Goal: Information Seeking & Learning: Learn about a topic

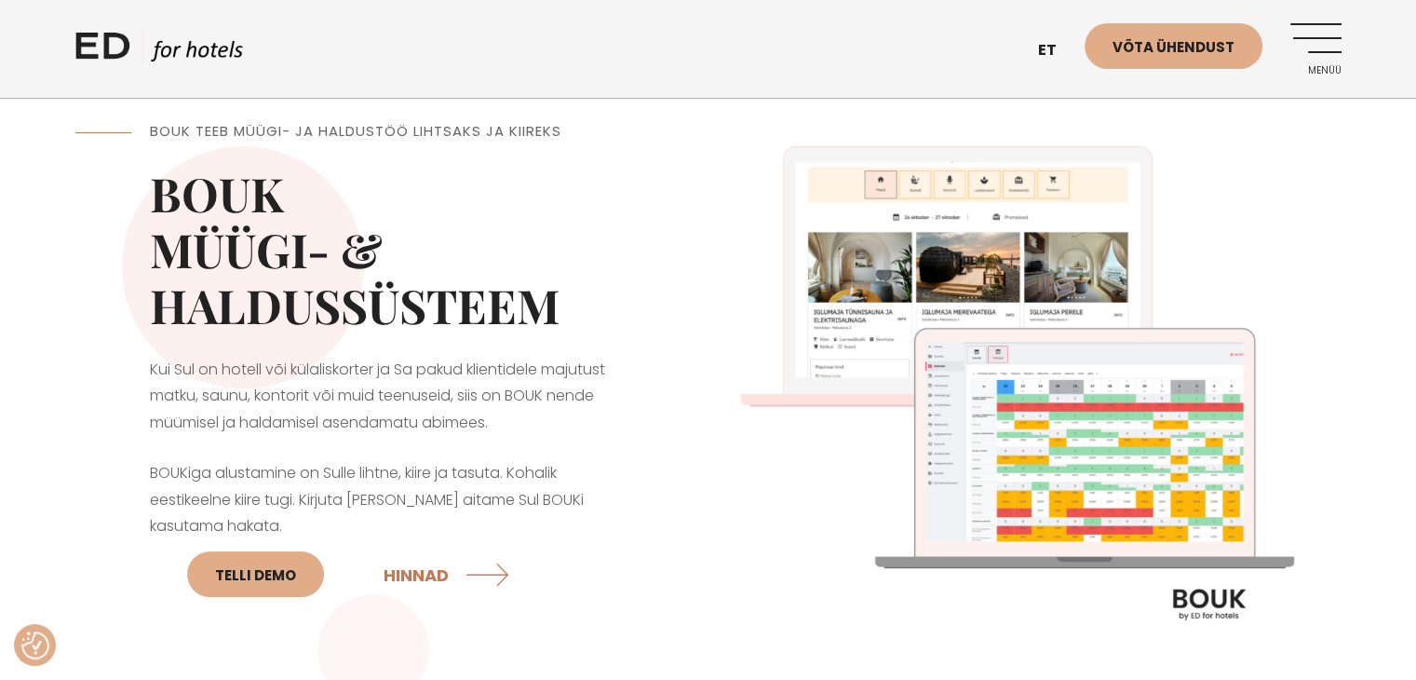
click at [1322, 41] on link "Menüü" at bounding box center [1315, 48] width 51 height 51
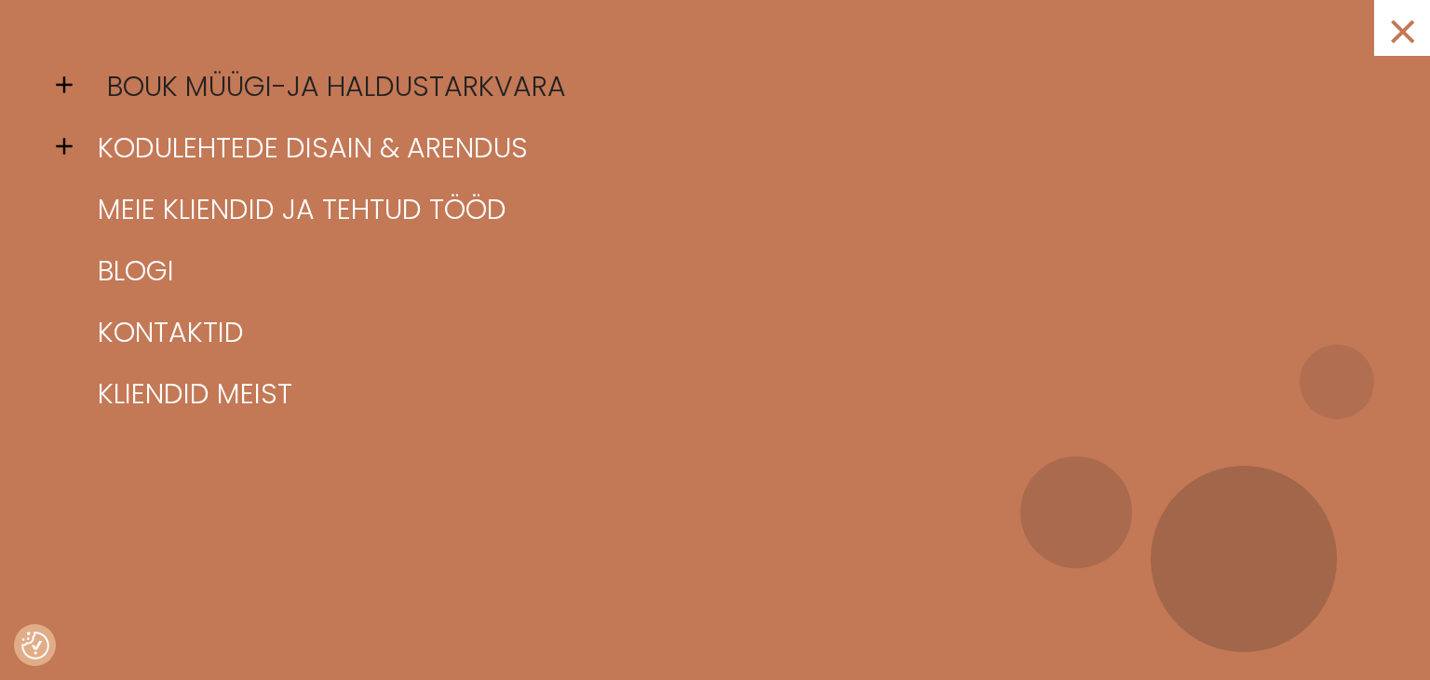
click at [395, 74] on link "BOUK müügi-ja haldustarkvara" at bounding box center [738, 86] width 1290 height 61
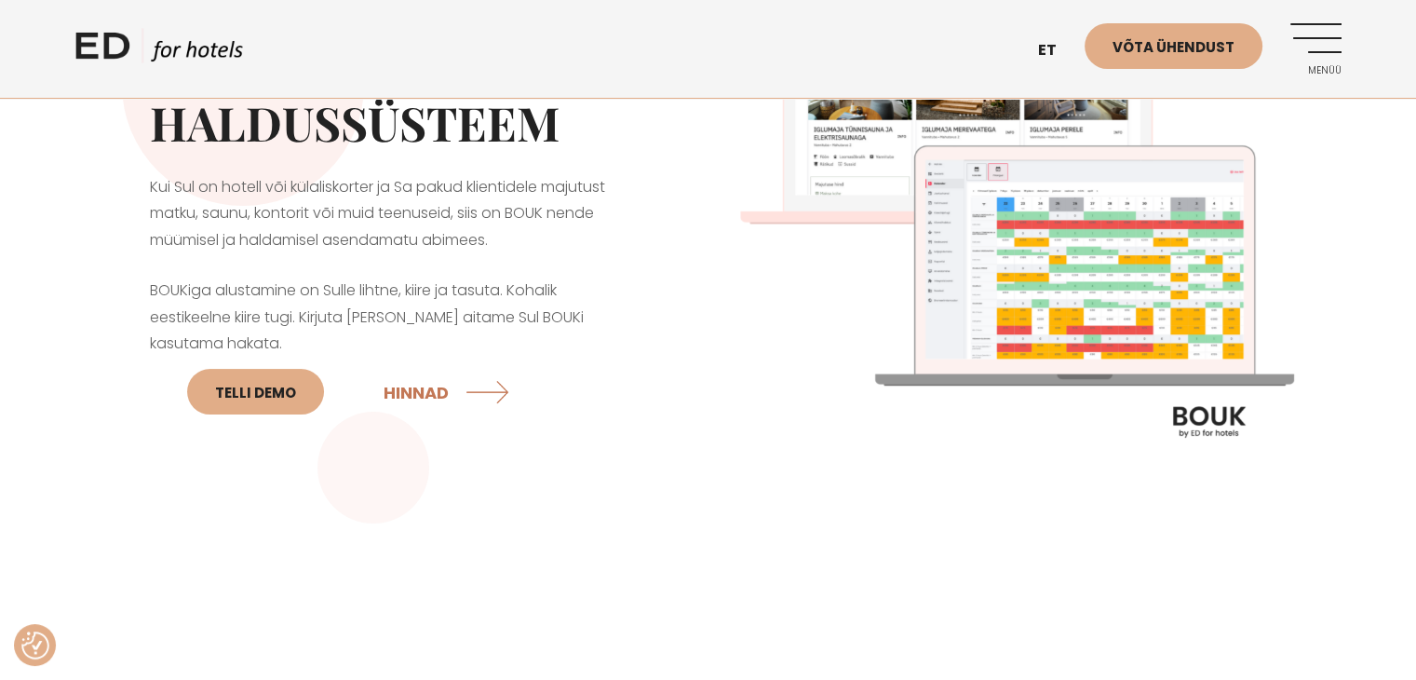
scroll to position [186, 0]
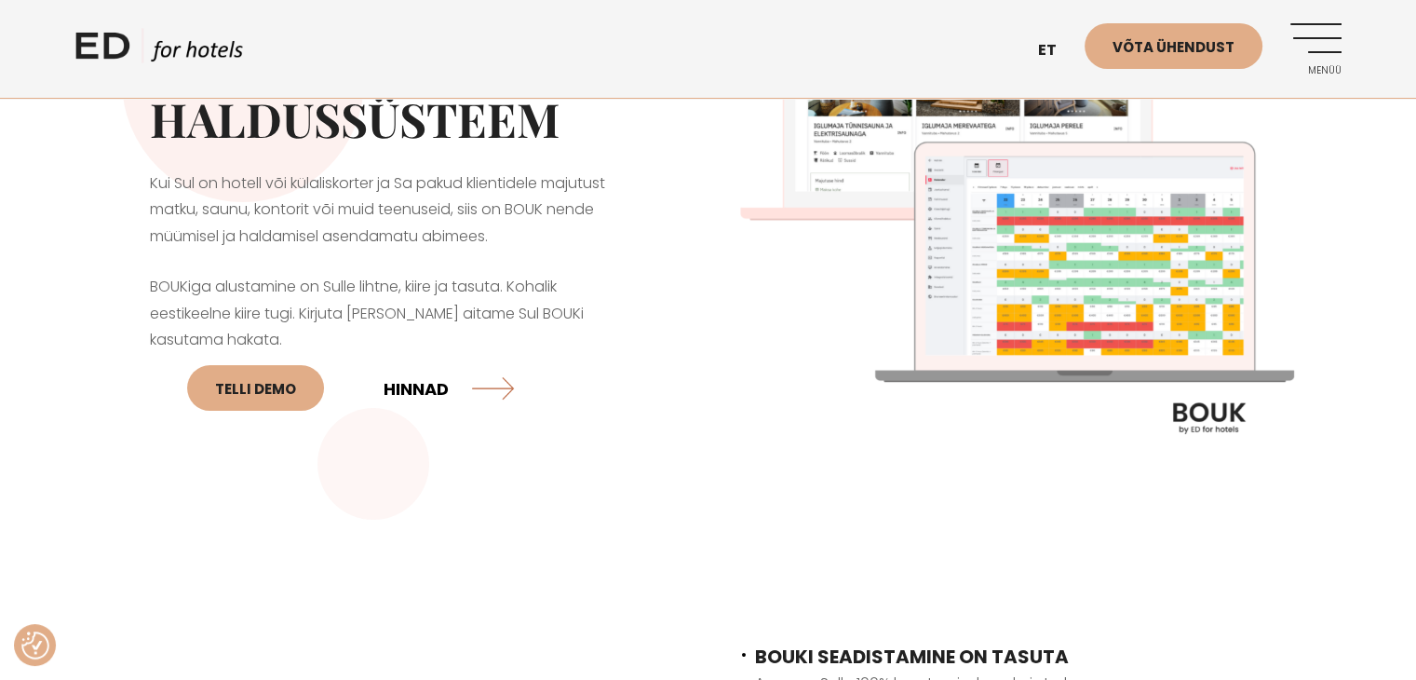
click at [412, 381] on link "HINNAD" at bounding box center [449, 387] width 130 height 49
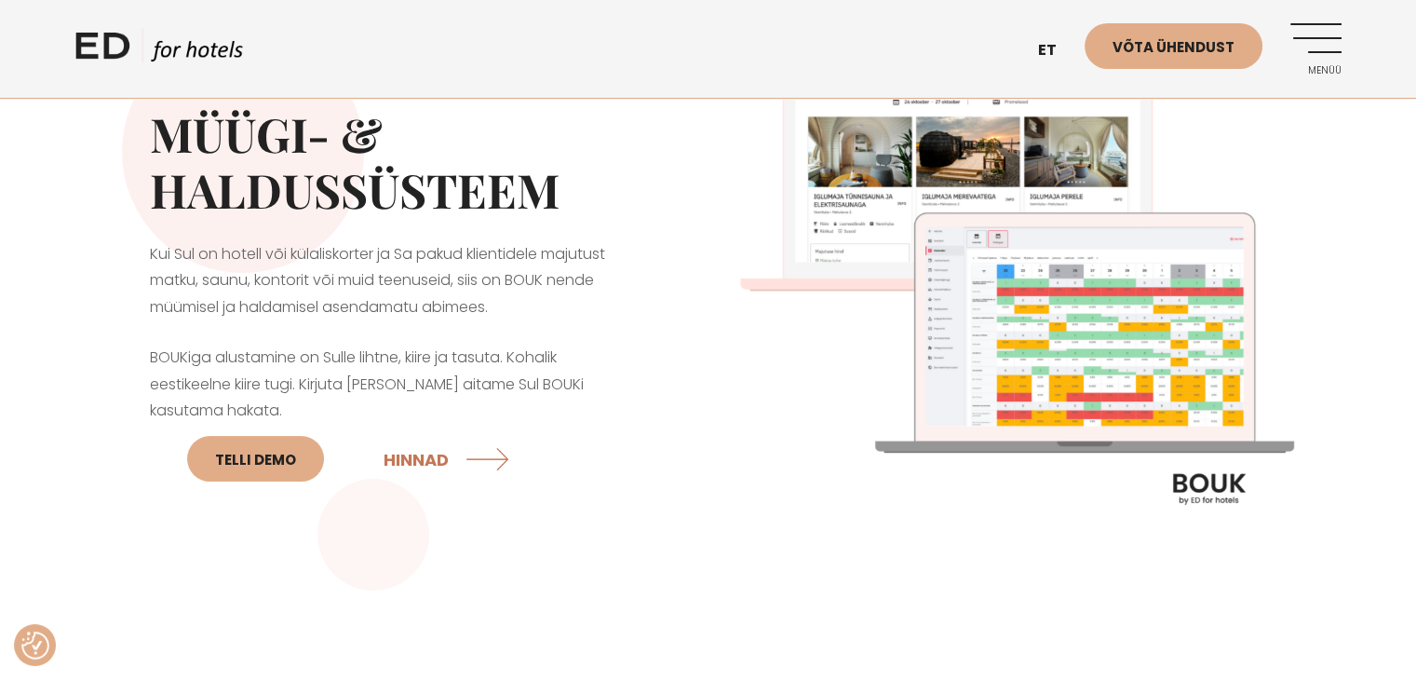
scroll to position [0, 0]
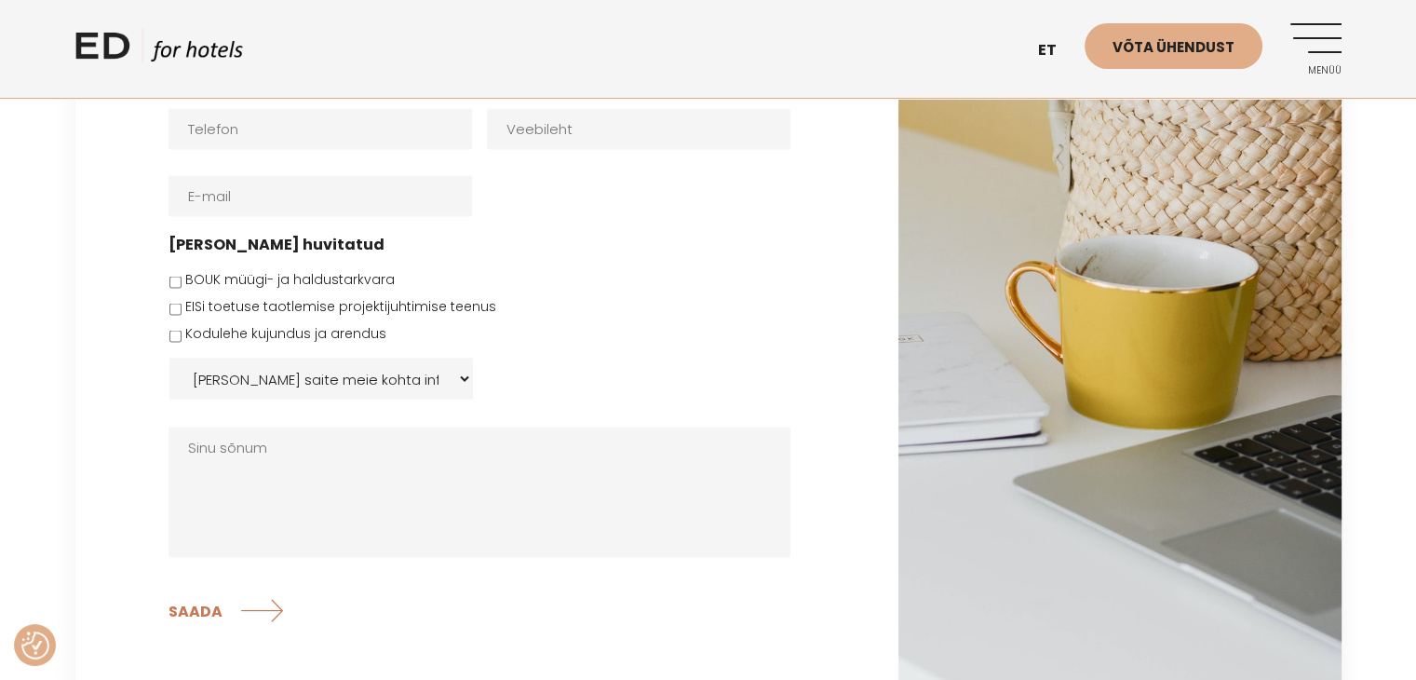
scroll to position [3537, 0]
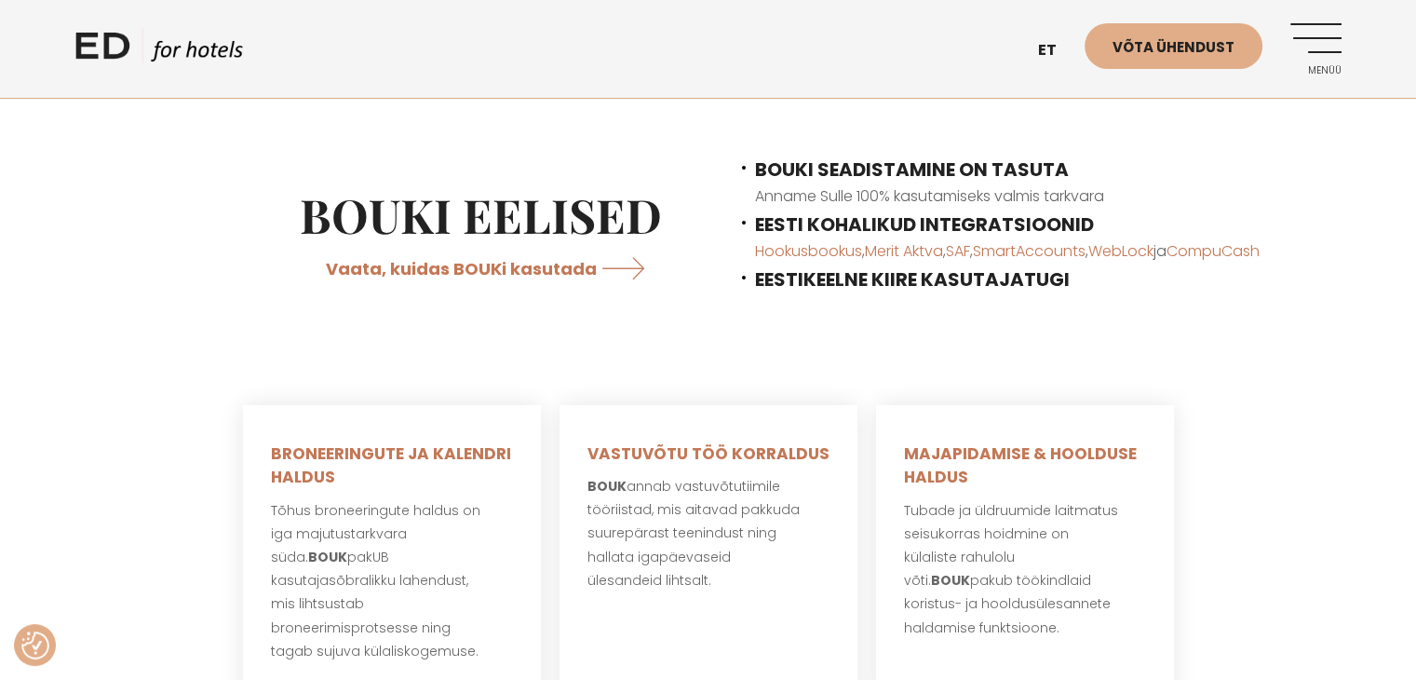
scroll to position [1024, 0]
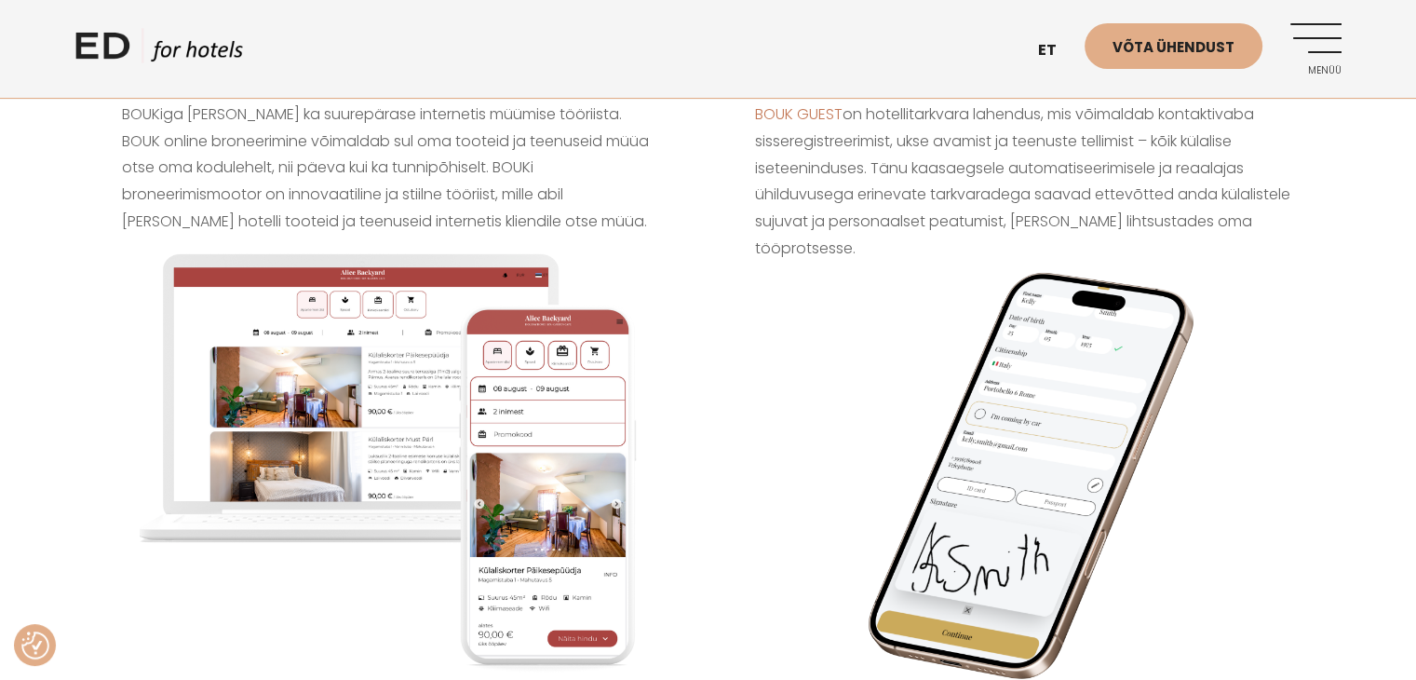
scroll to position [1676, 0]
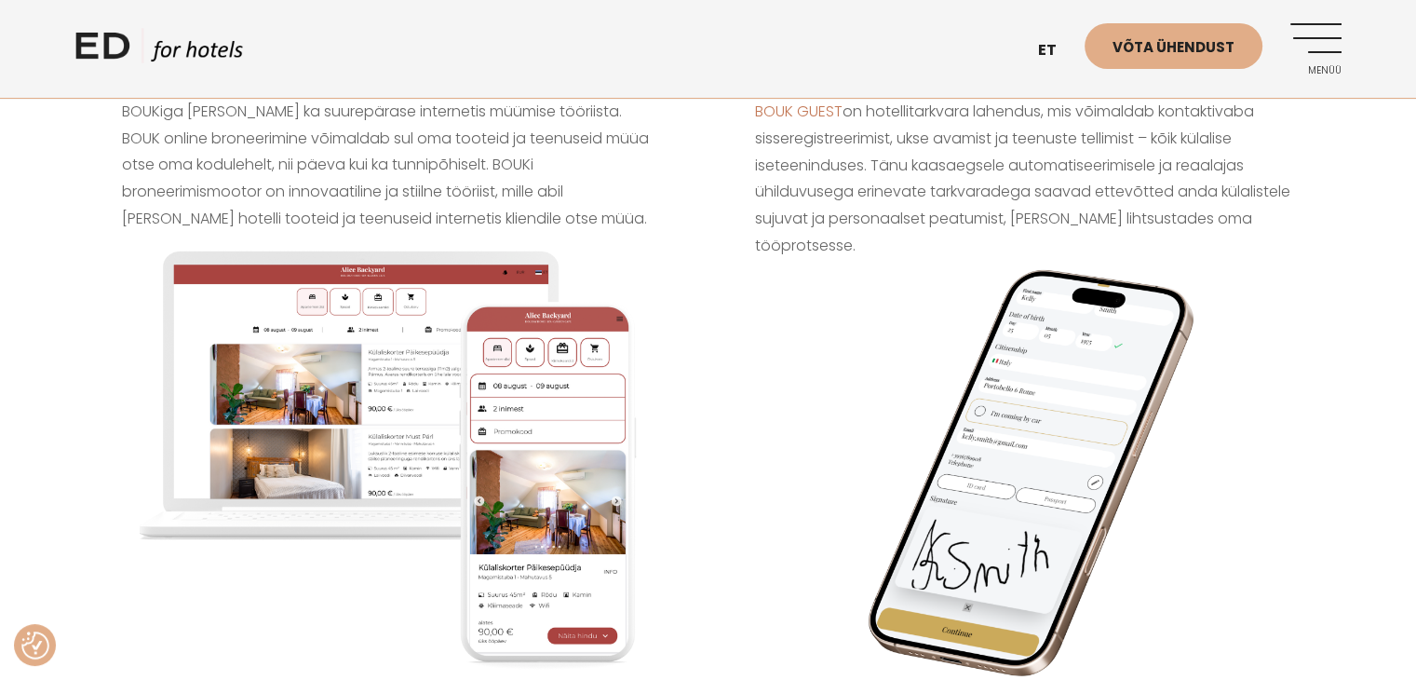
click at [335, 370] on img at bounding box center [392, 459] width 540 height 452
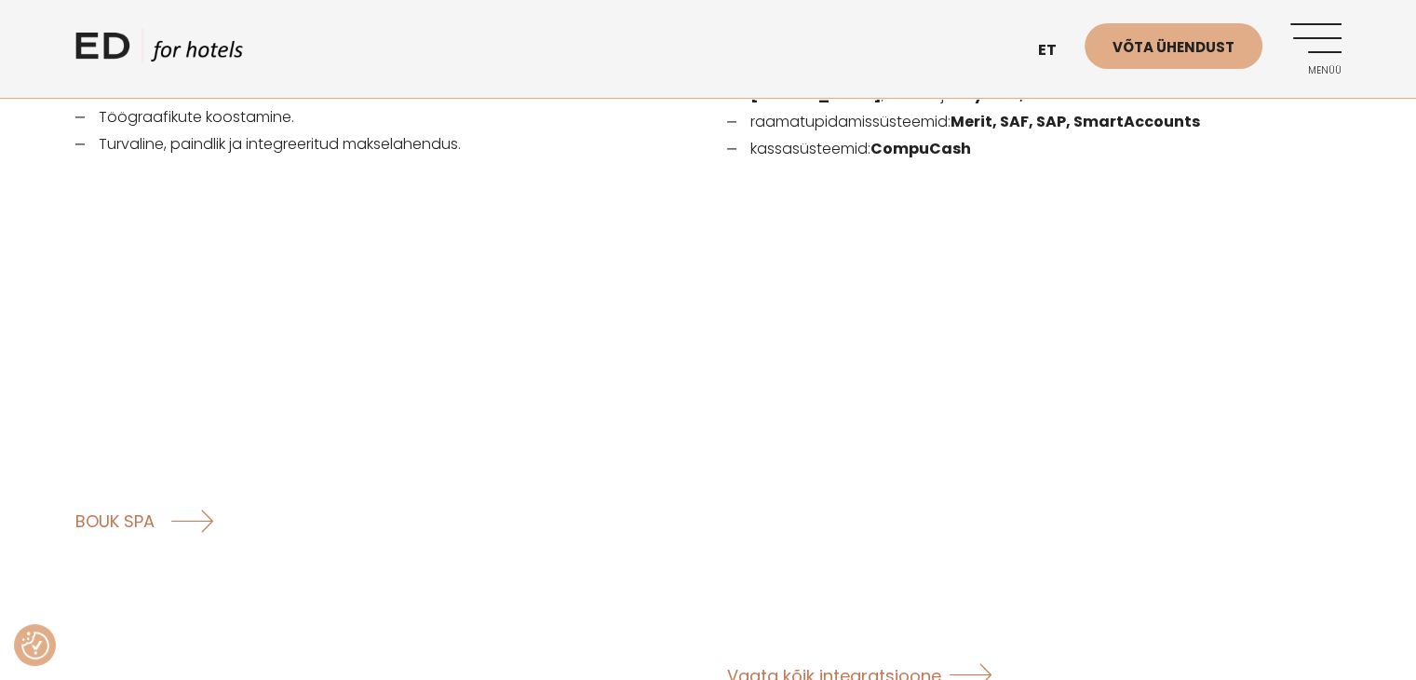
scroll to position [2886, 0]
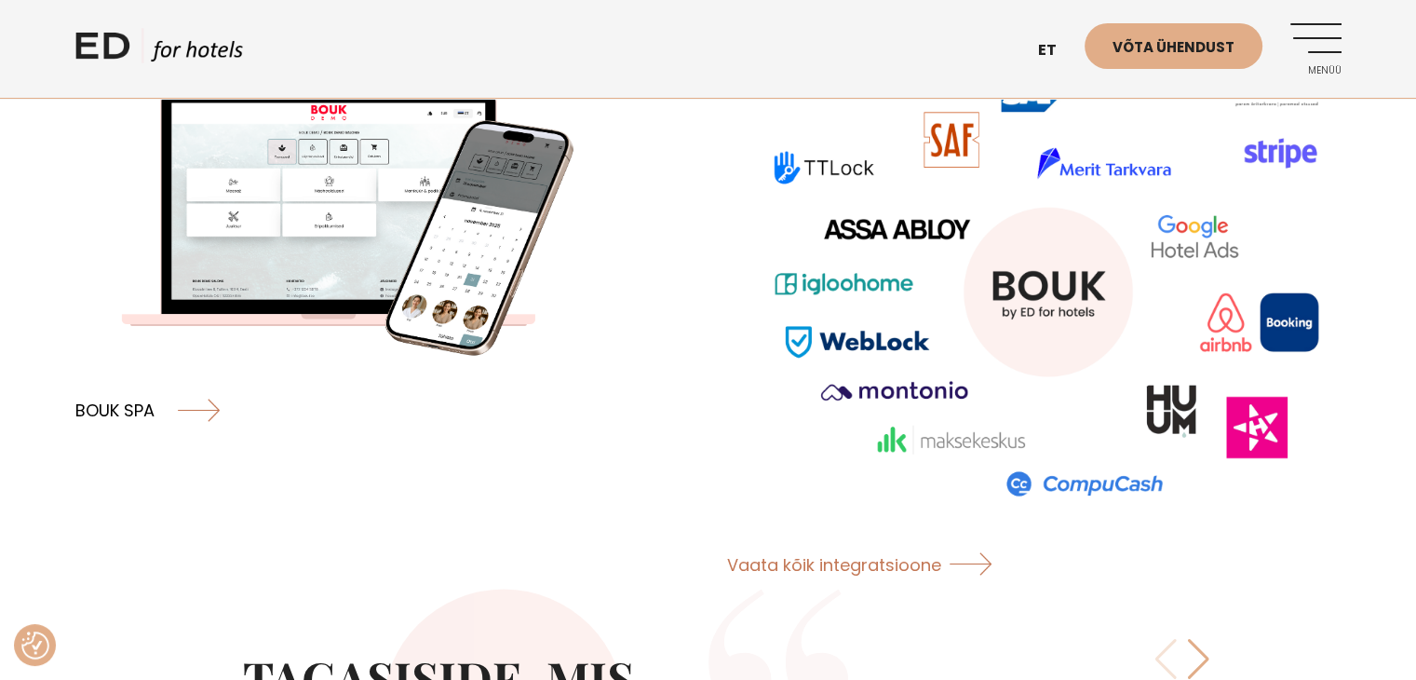
click at [216, 384] on link "BOUK SPA" at bounding box center [147, 408] width 144 height 49
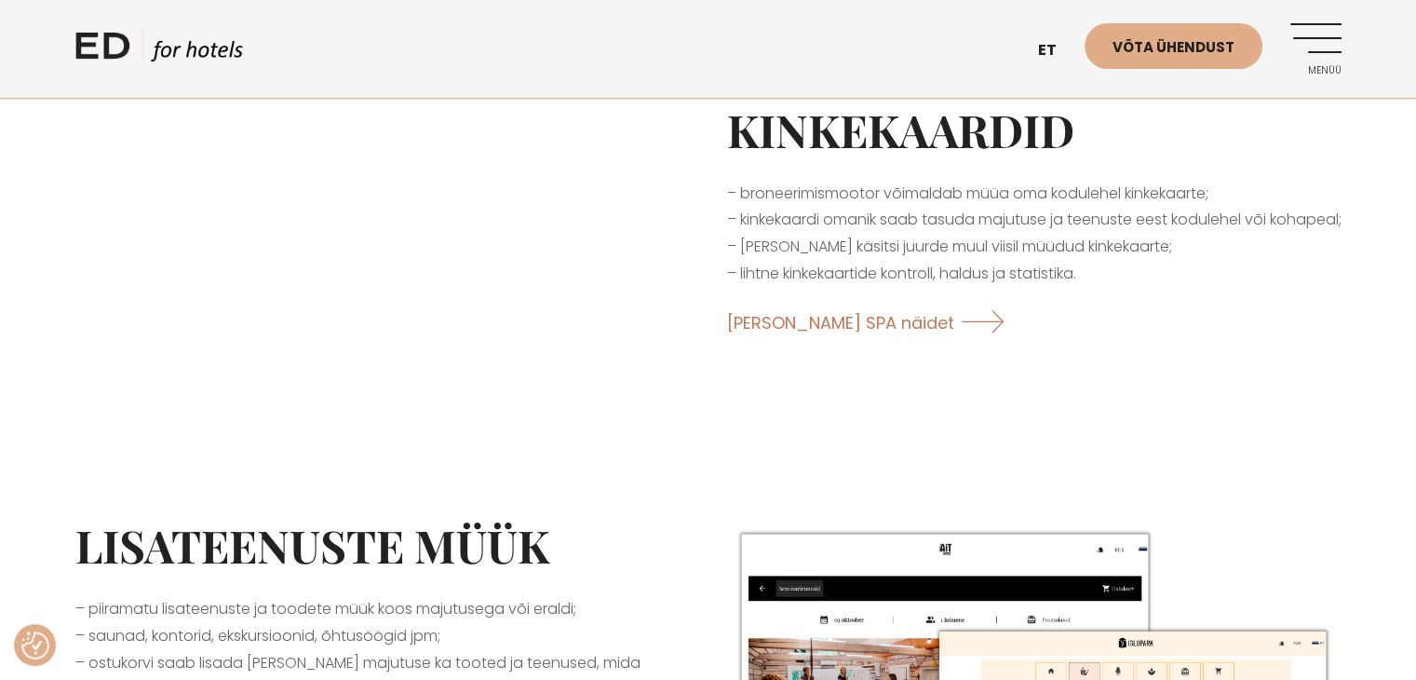
scroll to position [1955, 0]
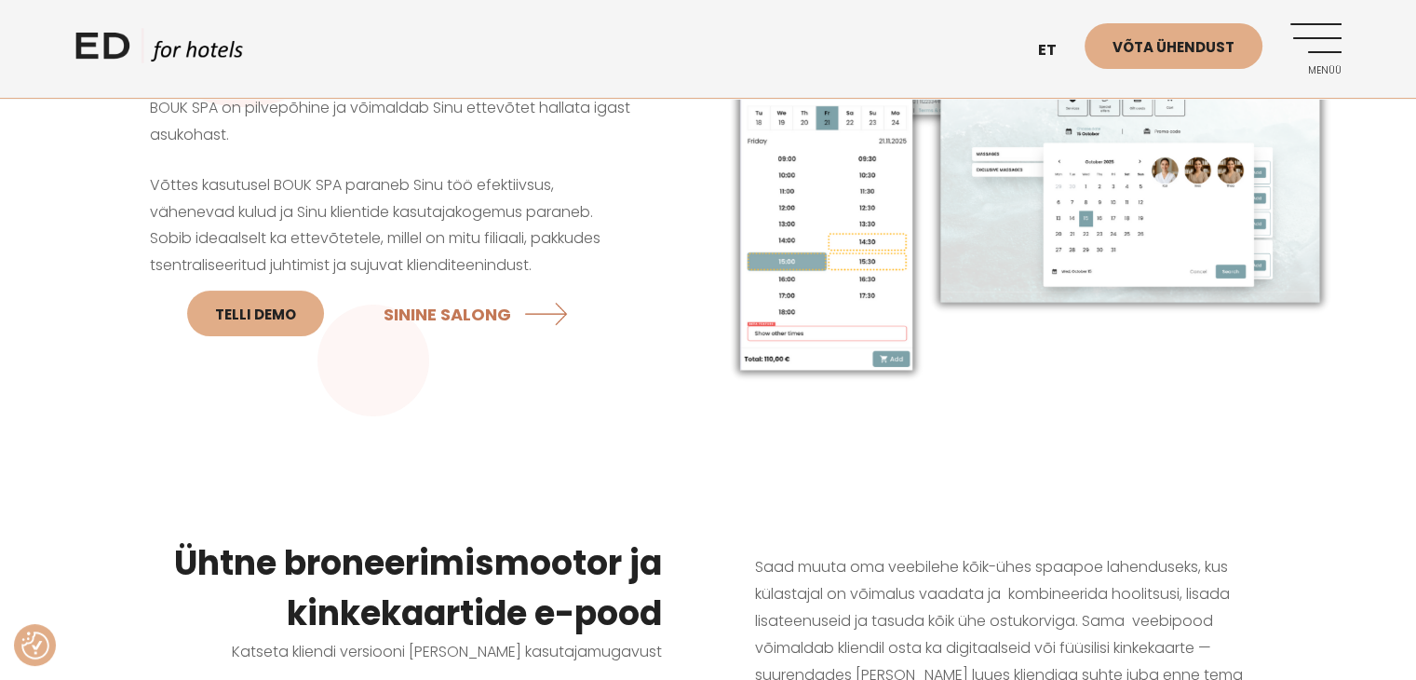
scroll to position [279, 0]
click at [487, 309] on link "SININE SALONG" at bounding box center [480, 314] width 193 height 49
